Goal: Navigation & Orientation: Find specific page/section

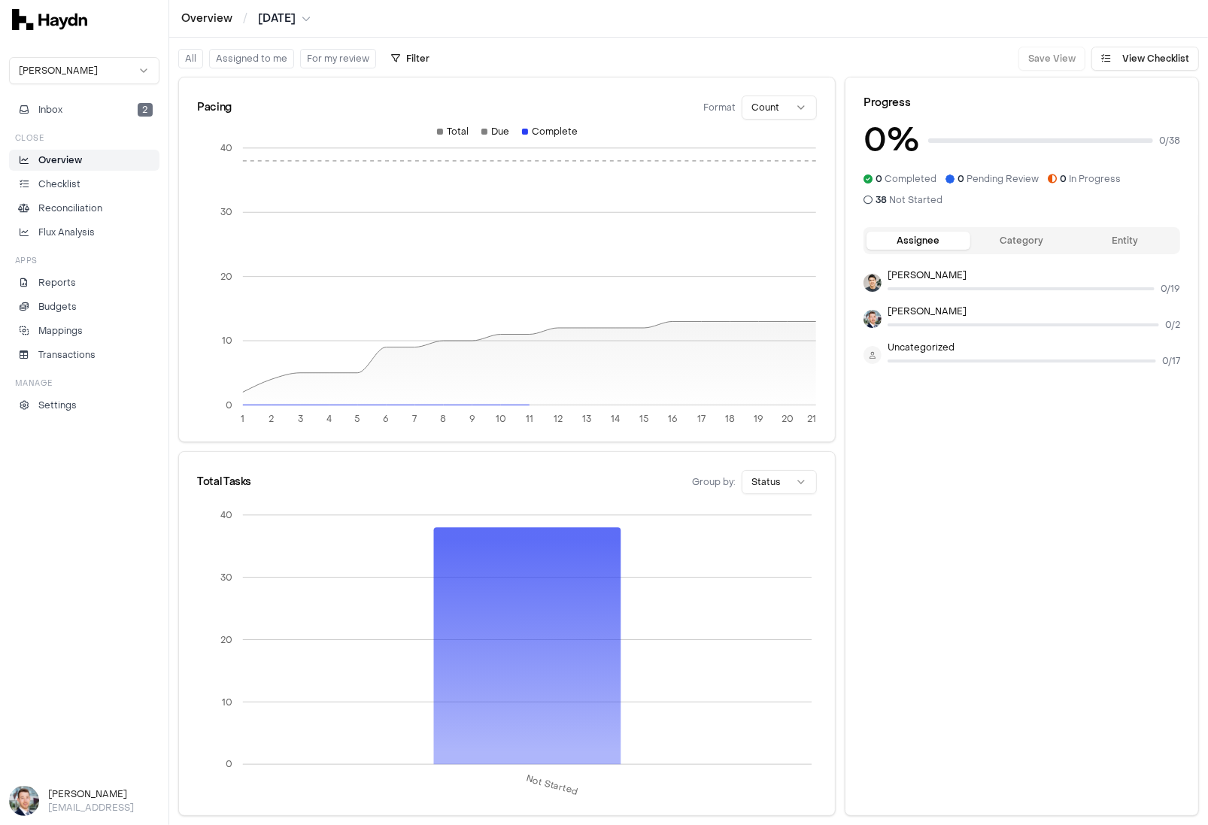
click at [71, 62] on html "Overview / [DATE] [PERSON_NAME] Inbox 2 Close Overview Checklist Reconciliation…" at bounding box center [604, 412] width 1208 height 825
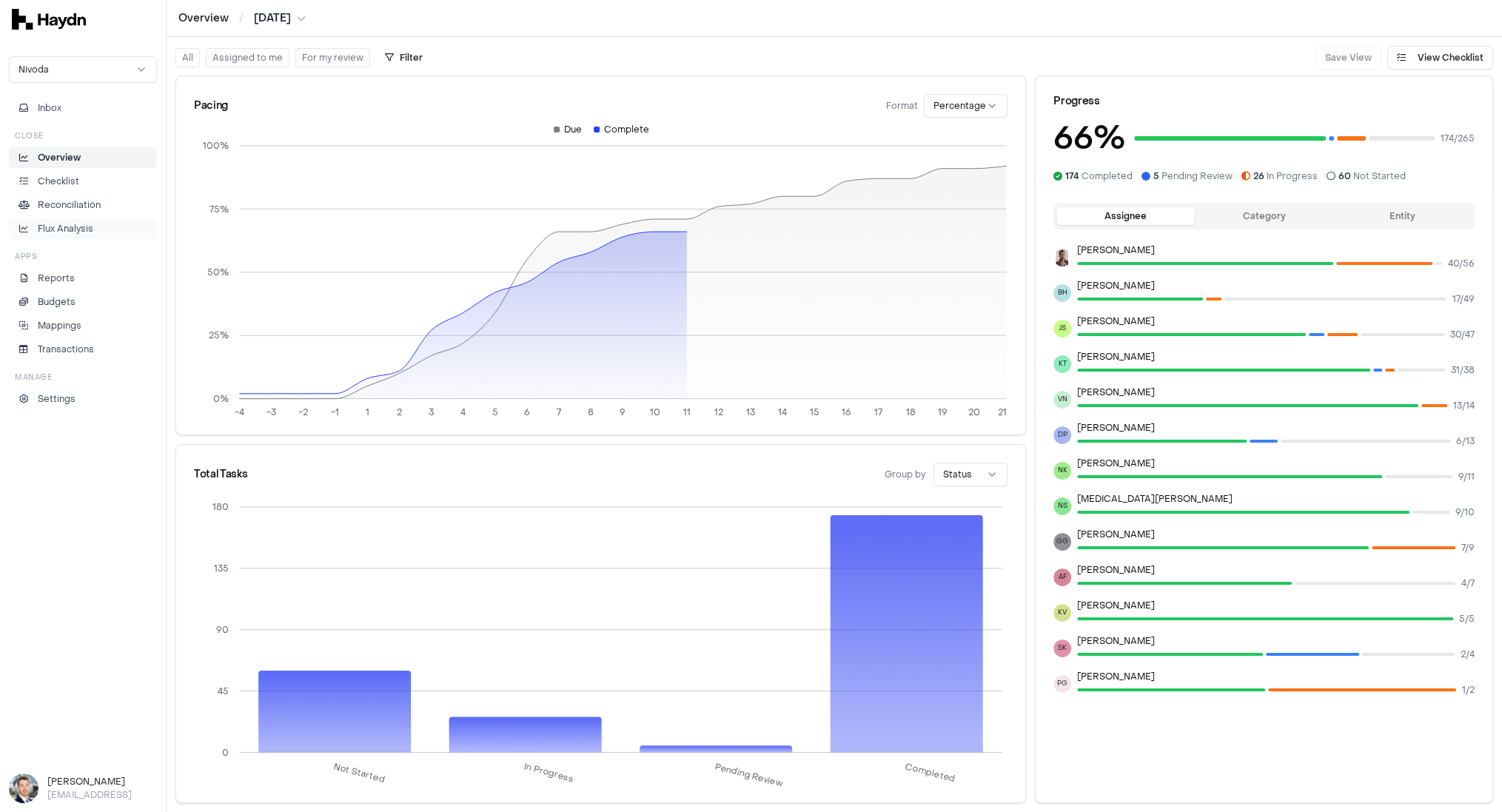
click at [66, 223] on p "Flux Analysis" at bounding box center [65, 229] width 55 height 14
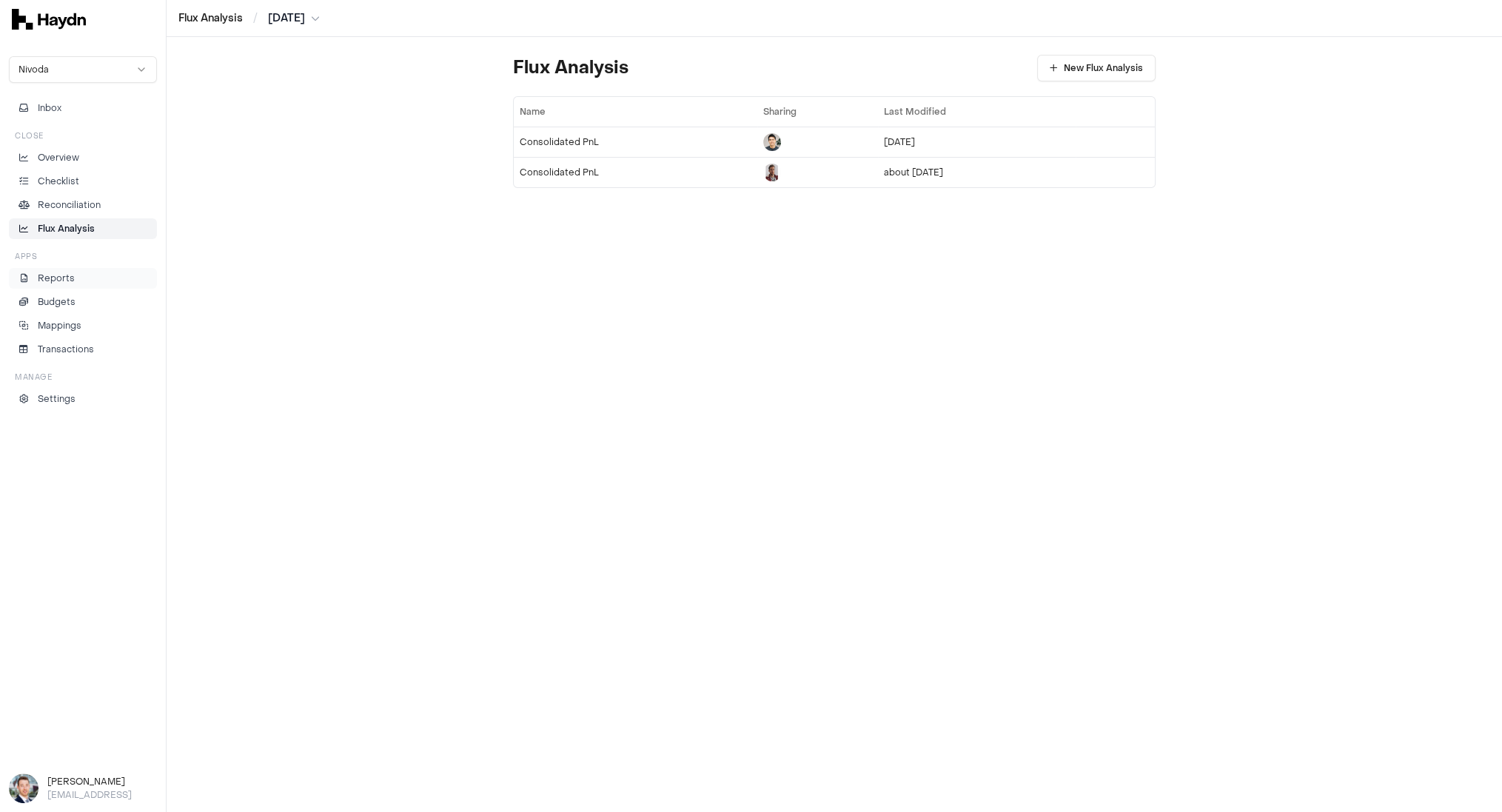
click at [59, 279] on p "Reports" at bounding box center [56, 279] width 37 height 14
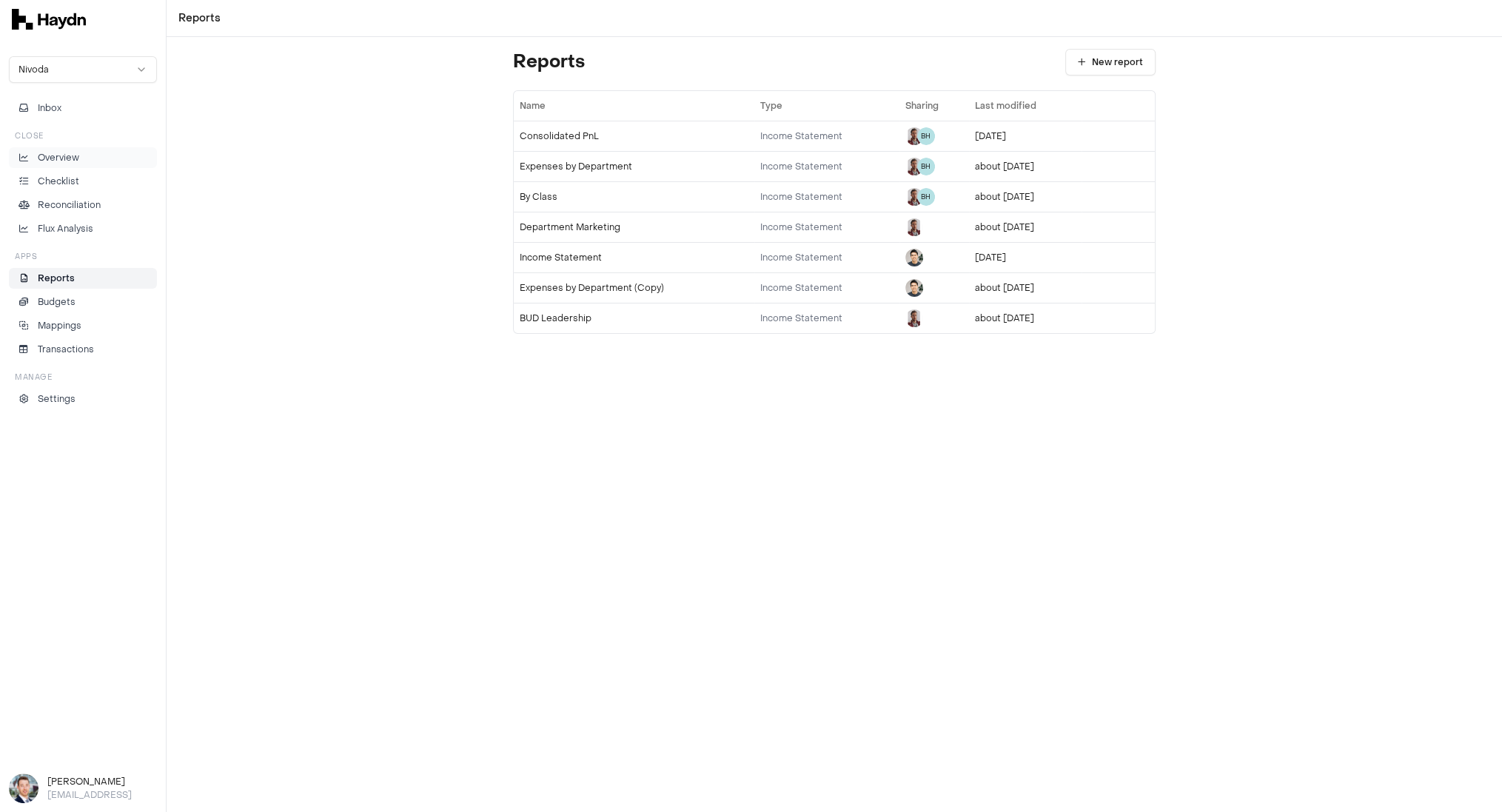
click at [77, 156] on p "Overview" at bounding box center [58, 157] width 41 height 14
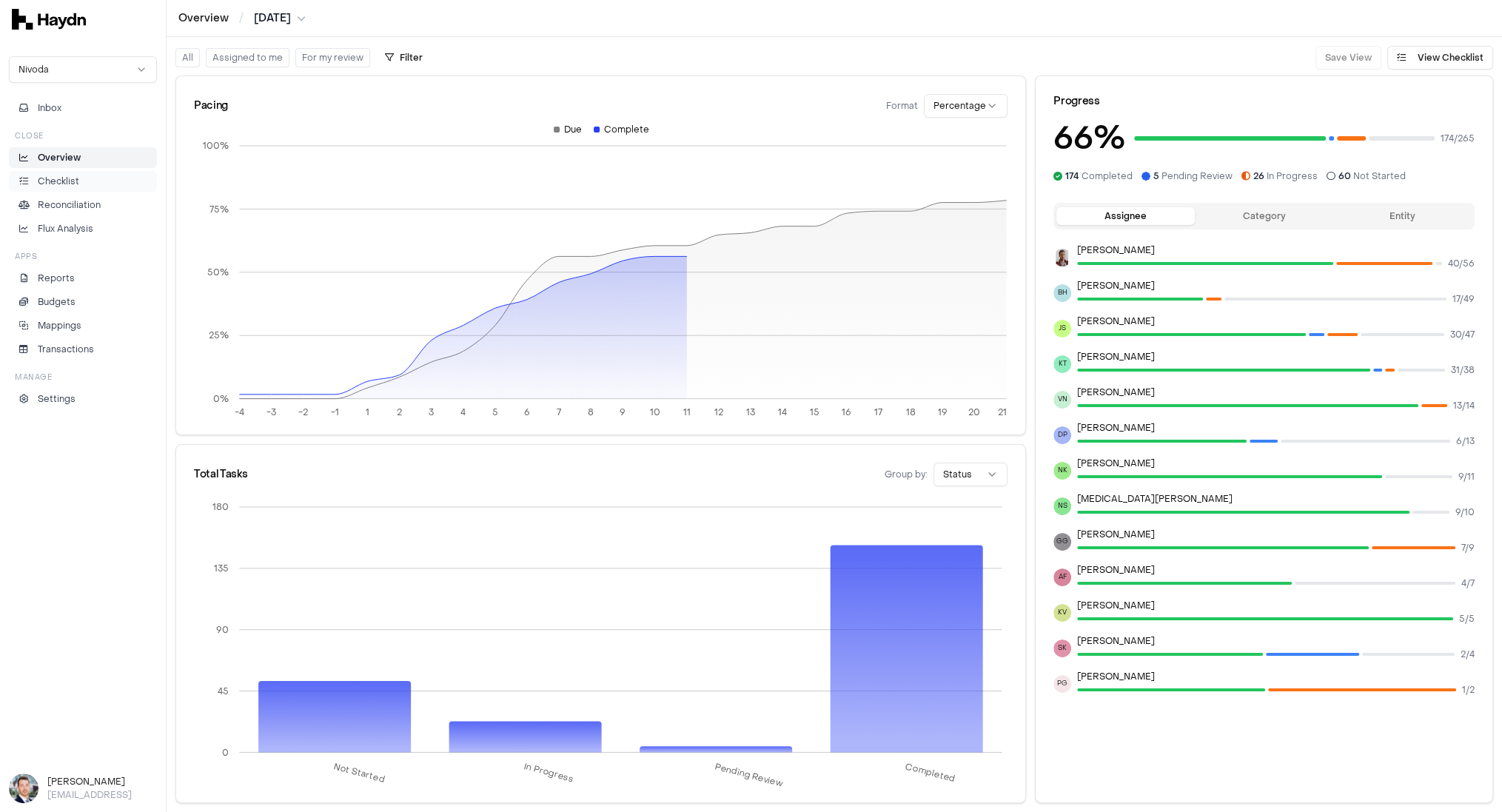
click at [70, 183] on p "Checklist" at bounding box center [58, 182] width 41 height 14
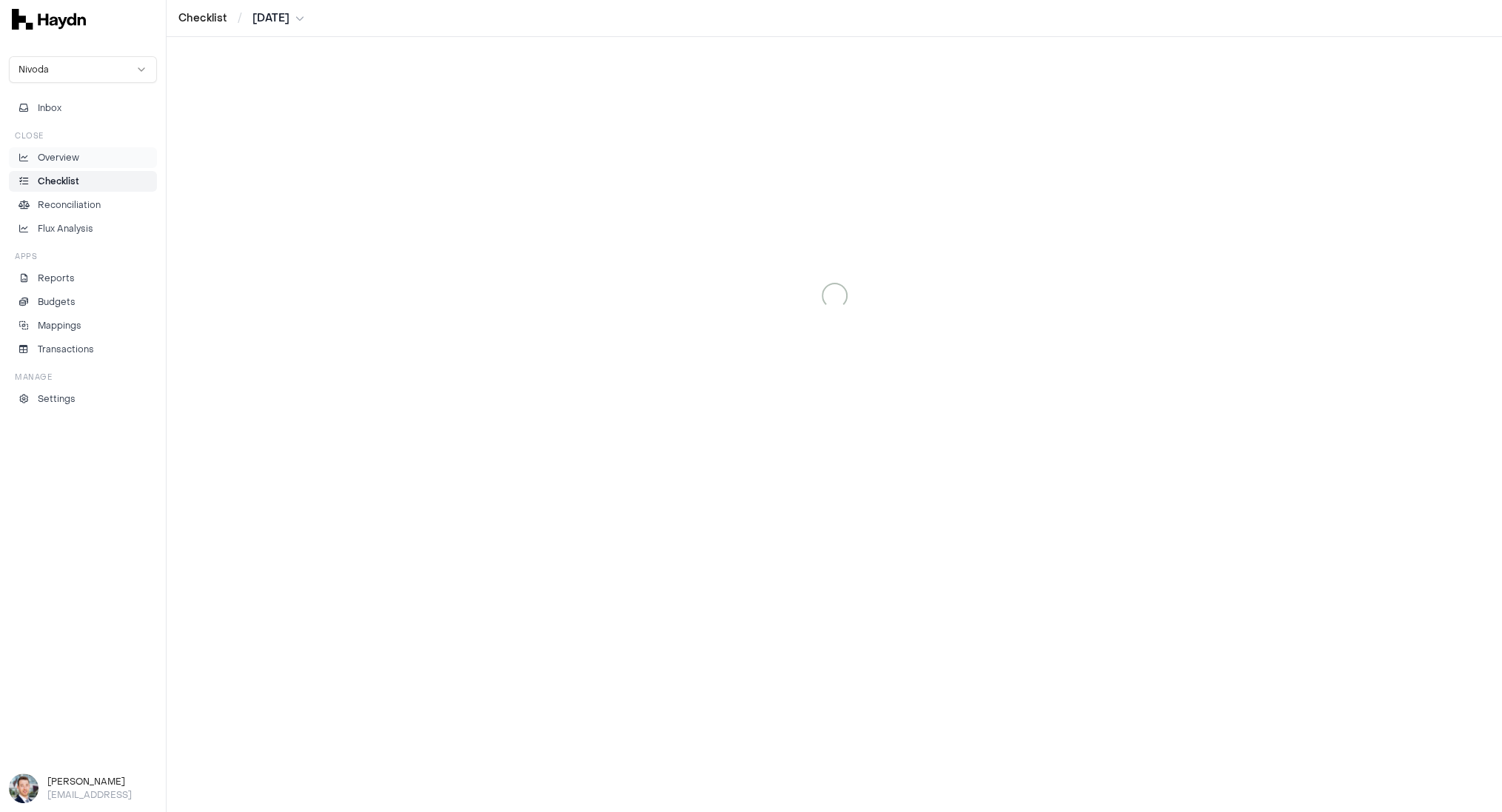
click at [66, 156] on p "Overview" at bounding box center [58, 157] width 41 height 14
